Goal: Task Accomplishment & Management: Manage account settings

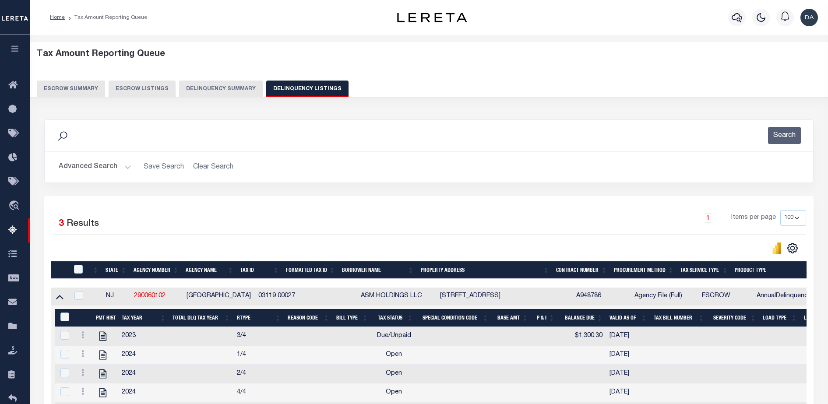
select select "100"
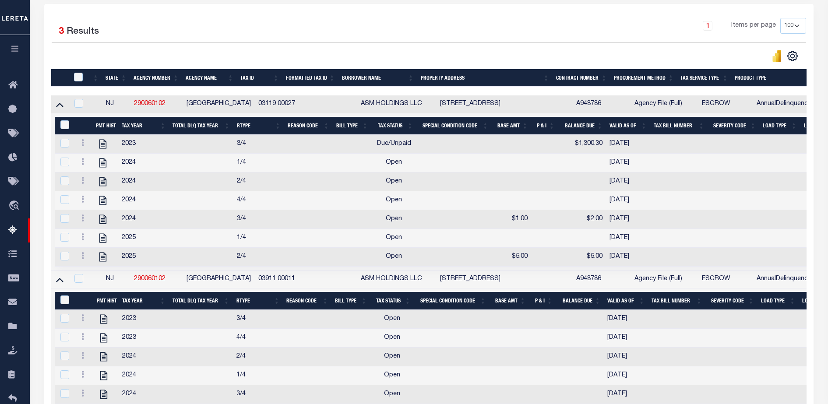
scroll to position [192, 0]
click at [82, 184] on icon at bounding box center [82, 180] width 3 height 7
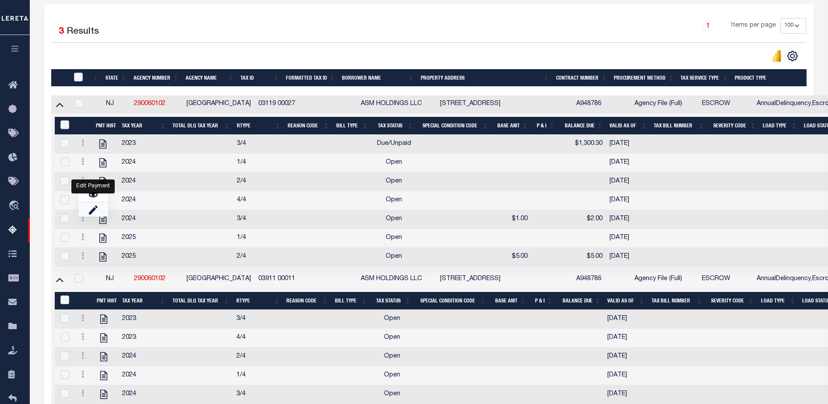
click at [99, 216] on link "" at bounding box center [93, 209] width 30 height 14
checkbox input "true"
select select "OP2"
select select
type input "[DATE]"
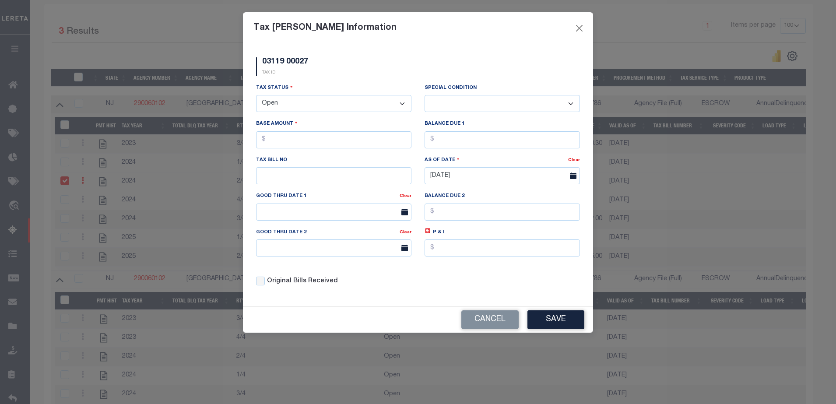
click at [325, 111] on select "- Select Status - Open Due/Unpaid Paid Incomplete No Tax Due Internal Refund Pr…" at bounding box center [333, 103] width 155 height 17
click at [576, 30] on button "Close" at bounding box center [579, 27] width 11 height 11
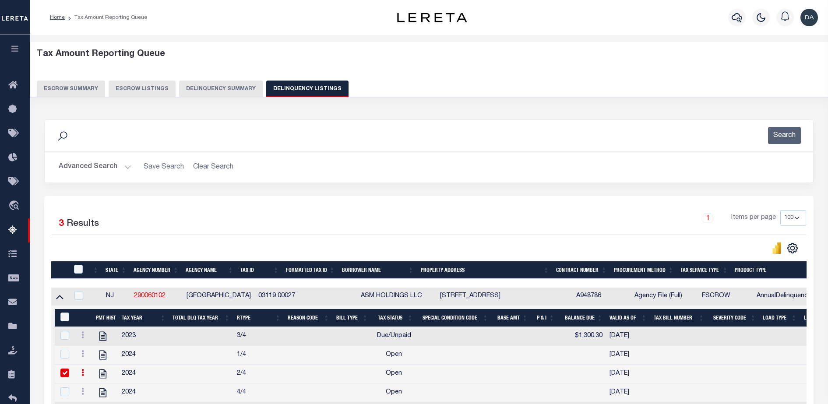
scroll to position [164, 0]
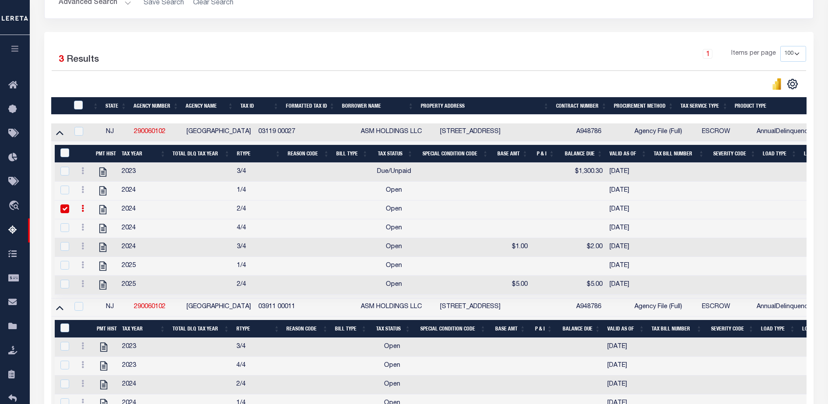
click at [65, 213] on input "checkbox" at bounding box center [64, 208] width 9 height 9
checkbox input "false"
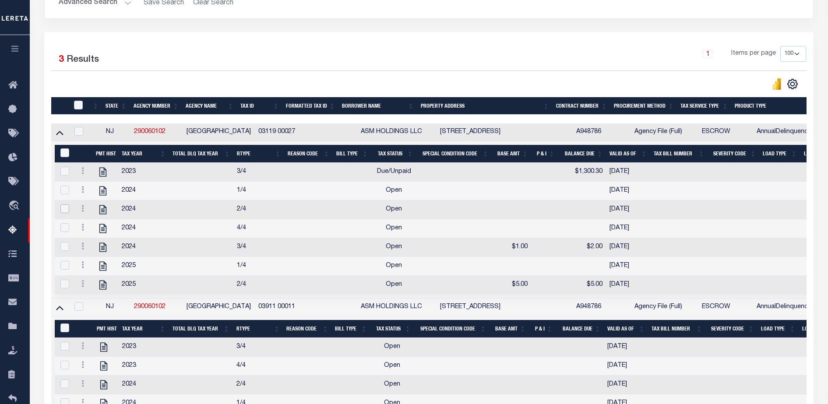
scroll to position [109, 0]
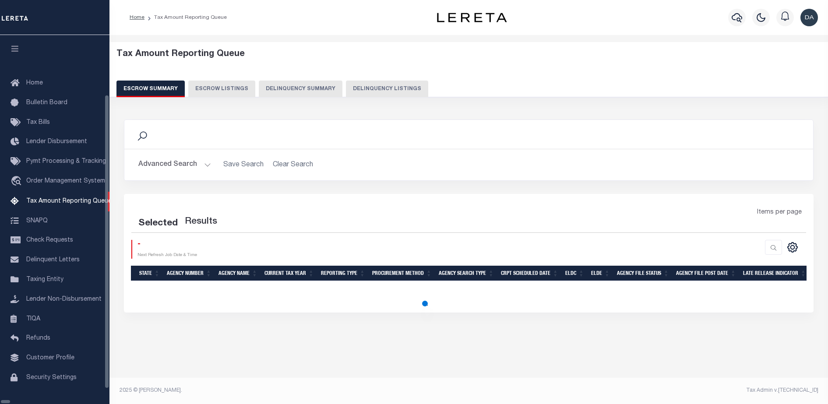
select select "100"
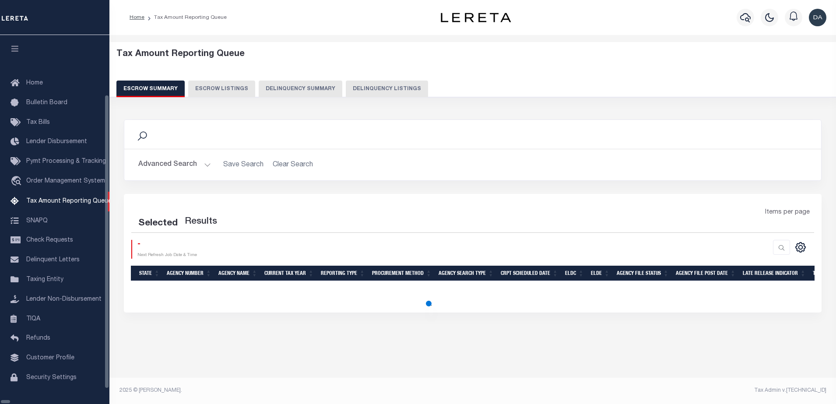
select select "100"
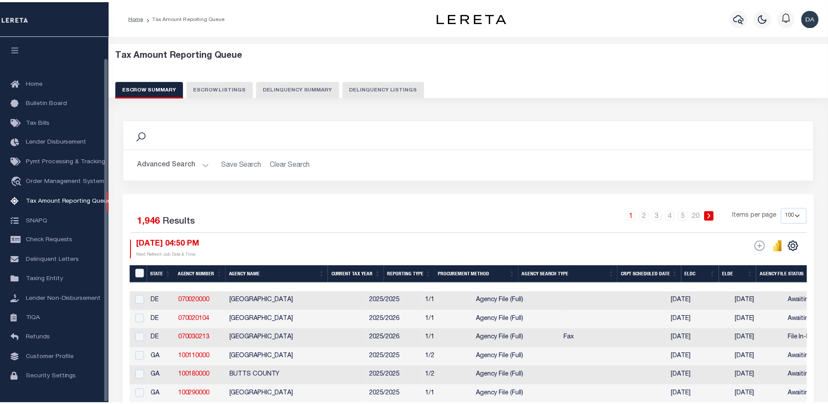
scroll to position [22, 0]
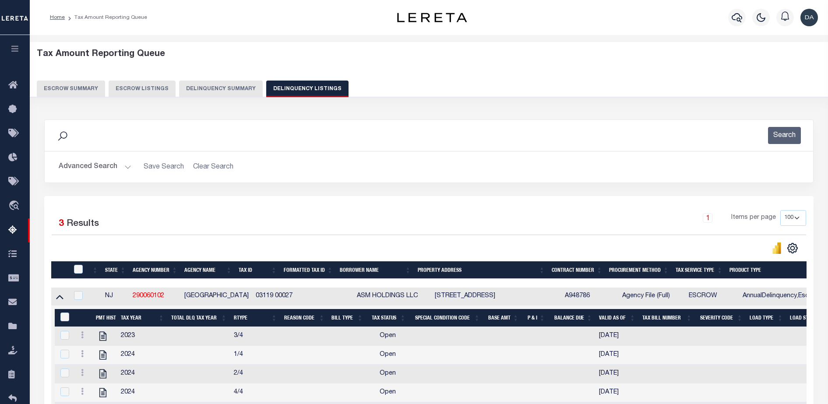
select select "100"
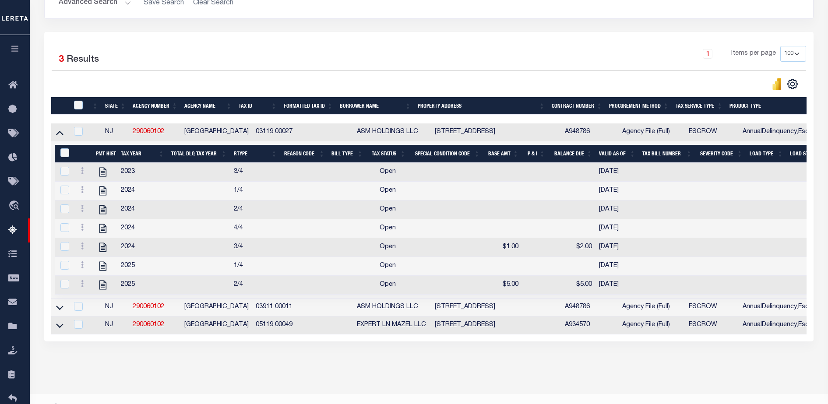
scroll to position [164, 0]
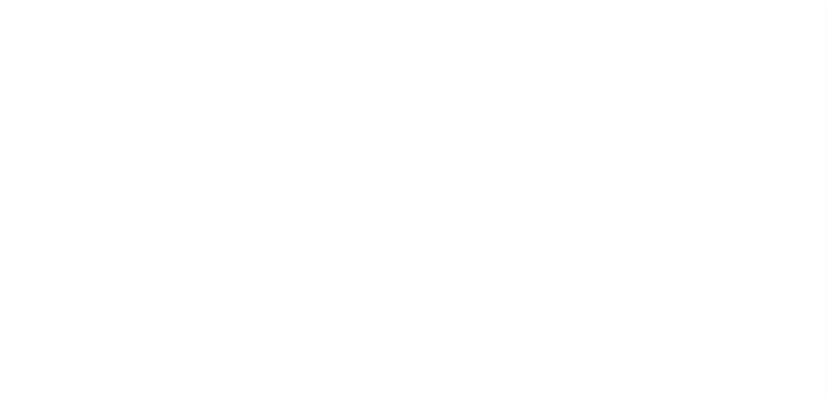
select select
